Goal: Information Seeking & Learning: Check status

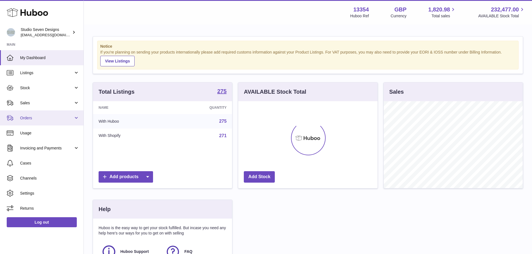
scroll to position [87, 139]
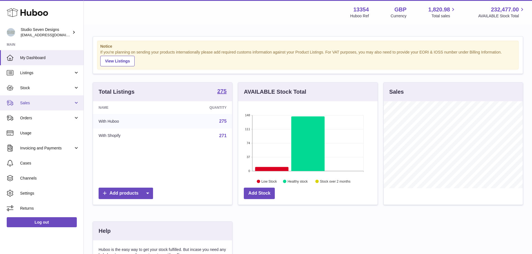
click at [30, 105] on span "Sales" at bounding box center [46, 103] width 53 height 5
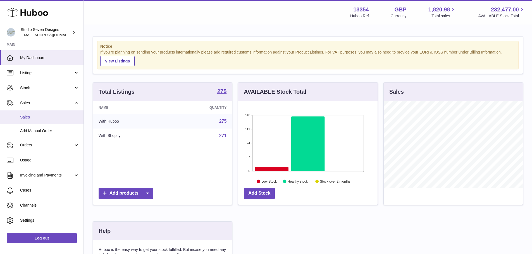
click at [31, 115] on span "Sales" at bounding box center [49, 117] width 59 height 5
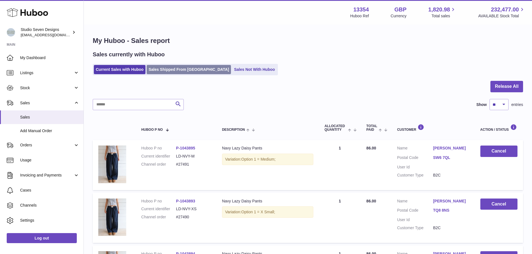
click at [184, 72] on link "Sales Shipped From [GEOGRAPHIC_DATA]" at bounding box center [189, 69] width 84 height 9
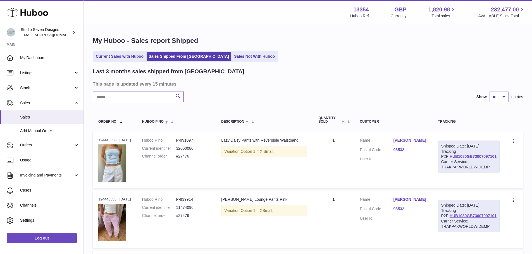
click at [143, 100] on input "text" at bounding box center [138, 96] width 91 height 11
paste input "*********"
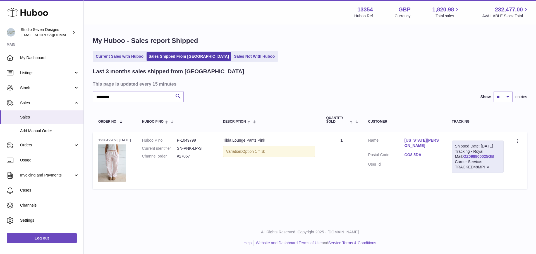
click at [192, 158] on dd "#27057" at bounding box center [194, 156] width 35 height 5
copy tr "#27057 Description"
drag, startPoint x: 407, startPoint y: 140, endPoint x: 448, endPoint y: 144, distance: 40.4
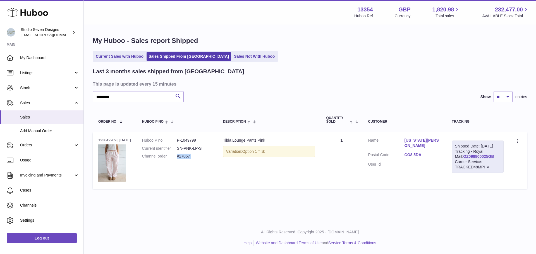
click at [447, 144] on td "Customer Name [US_STATE][PERSON_NAME] Postal Code CO8 5DA User Id" at bounding box center [405, 160] width 84 height 57
copy dl "[US_STATE][PERSON_NAME]"
click at [188, 156] on dd "#27057" at bounding box center [194, 156] width 35 height 5
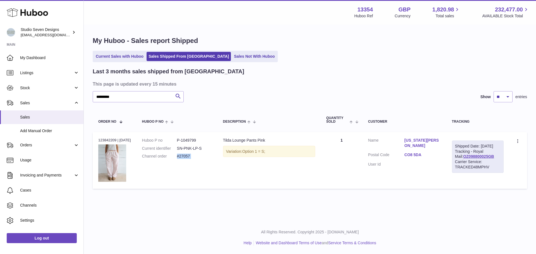
copy tr "#27057 Description"
click at [172, 94] on input "*********" at bounding box center [138, 96] width 91 height 11
paste input "text"
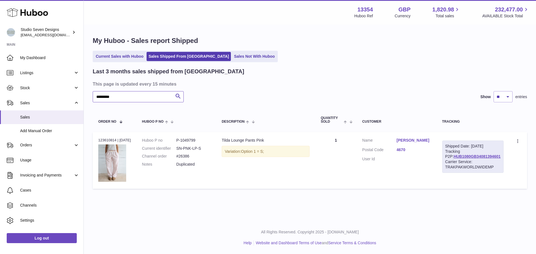
type input "*********"
click at [105, 141] on div "Order no 123610814 | 28th Aug" at bounding box center [114, 140] width 33 height 5
click at [192, 157] on dd "#26386" at bounding box center [193, 156] width 34 height 5
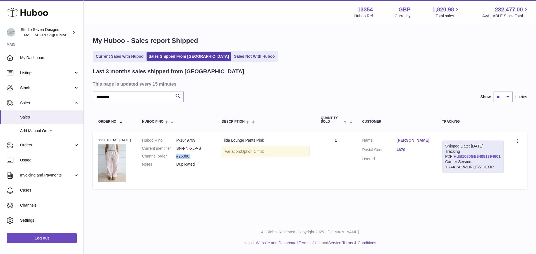
click at [192, 157] on dd "#26386" at bounding box center [193, 156] width 34 height 5
copy dl "#26386"
drag, startPoint x: 404, startPoint y: 142, endPoint x: 443, endPoint y: 146, distance: 39.9
click at [437, 146] on td "Customer Name Adheera Warrier Postal Code 4670 User Id" at bounding box center [397, 160] width 80 height 57
click at [437, 144] on td "Customer Name Adheera Warrier Postal Code 4670 User Id" at bounding box center [397, 160] width 80 height 57
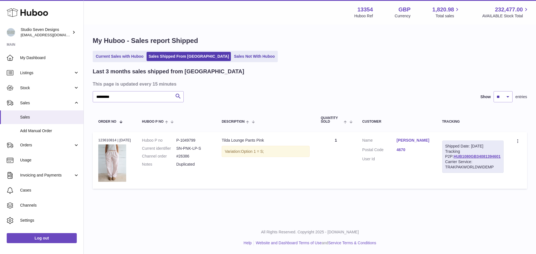
drag, startPoint x: 439, startPoint y: 142, endPoint x: 405, endPoint y: 142, distance: 34.4
click at [405, 142] on td "Customer Name Adheera Warrier Postal Code 4670 User Id" at bounding box center [397, 160] width 80 height 57
copy link "Adheera Warrier"
